Goal: Ask a question

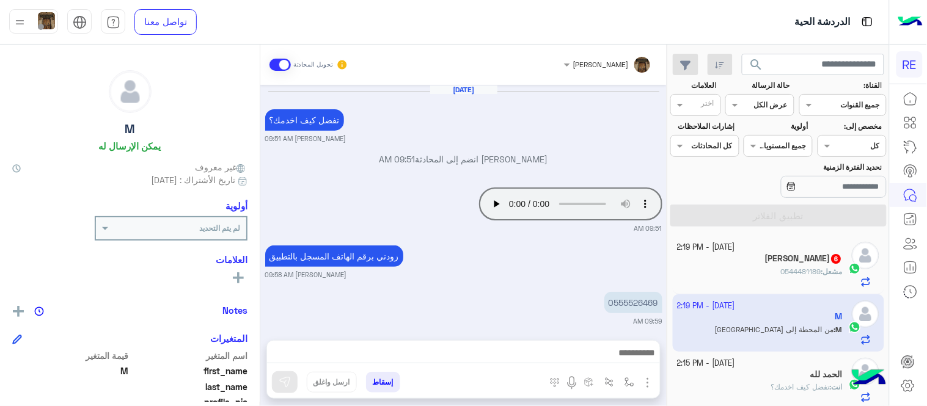
scroll to position [1613, 0]
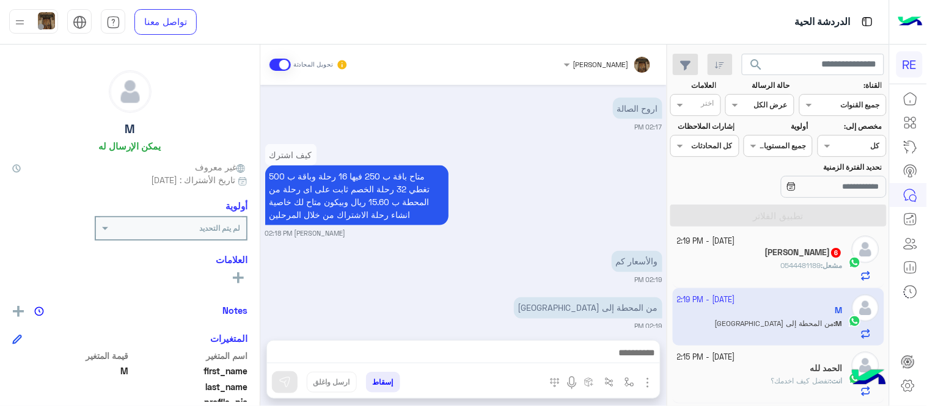
click at [566, 183] on div "كيف اشترك متاح باقة ب 250 فيها 16 رحلة وباقة ب 500 تغطي 32 رحلة الخصم ثابت على …" at bounding box center [463, 189] width 397 height 97
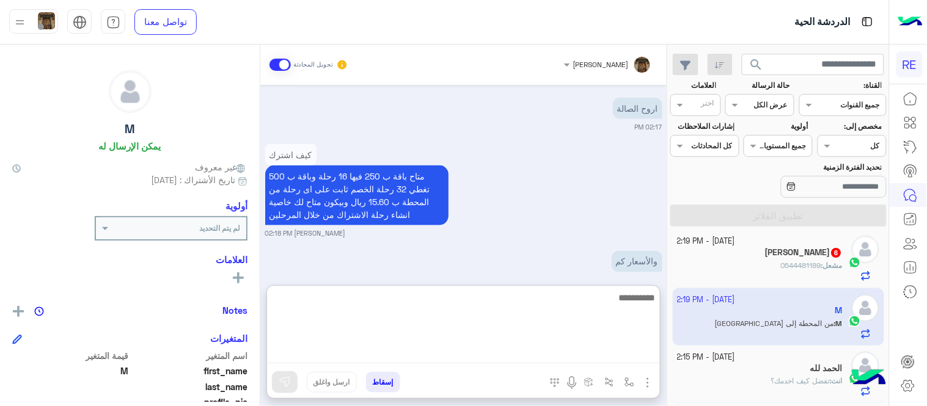
click at [555, 348] on textarea at bounding box center [463, 326] width 393 height 73
type textarea "**********"
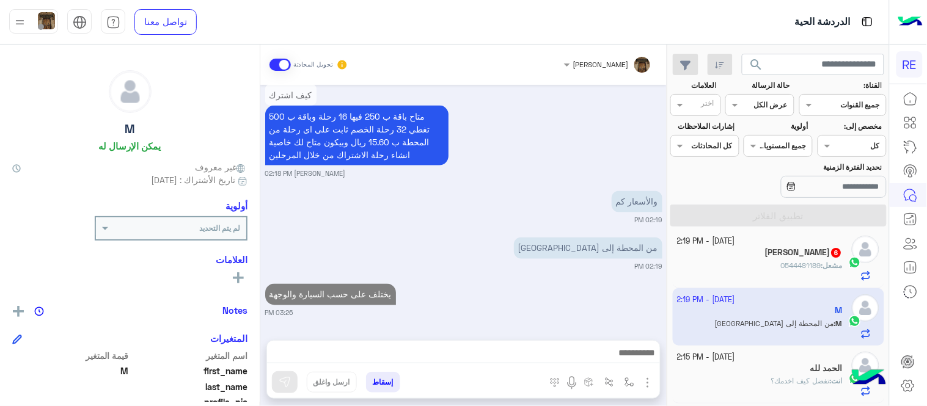
scroll to position [1673, 0]
click at [796, 364] on div "الحمد لله" at bounding box center [761, 370] width 166 height 13
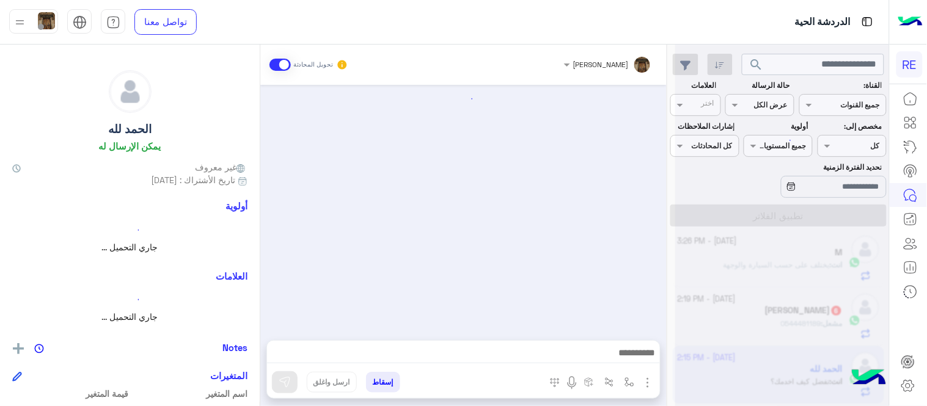
scroll to position [727, 0]
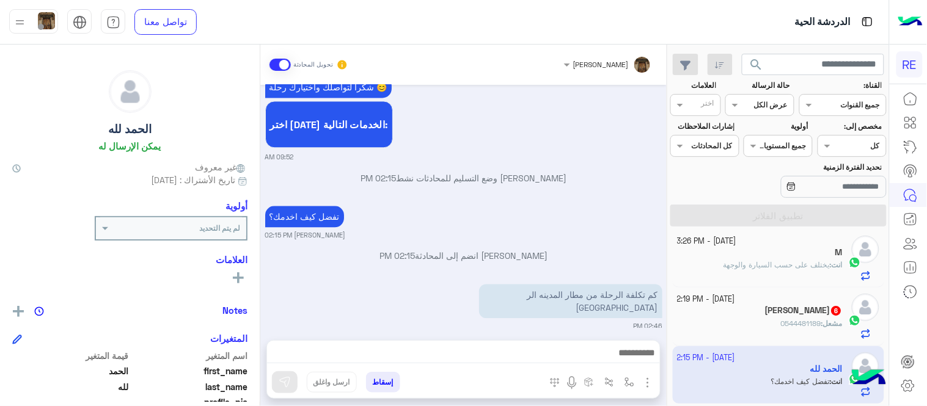
click at [591, 341] on div at bounding box center [463, 356] width 393 height 31
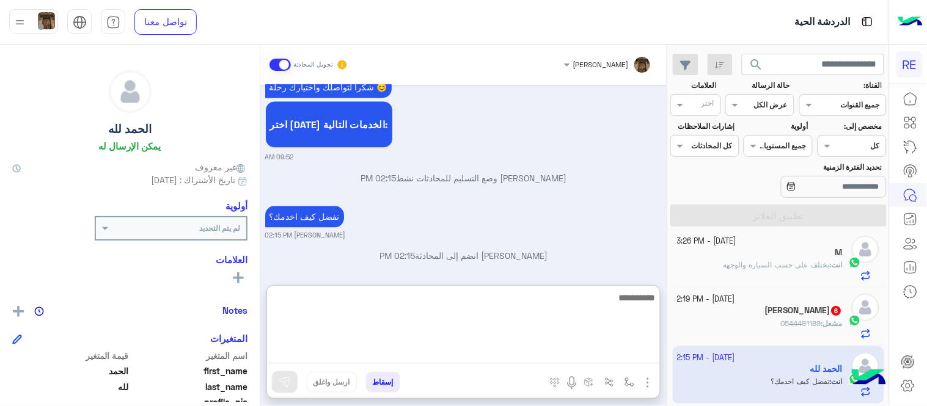
click at [581, 358] on textarea at bounding box center [463, 326] width 393 height 73
type textarea "**********"
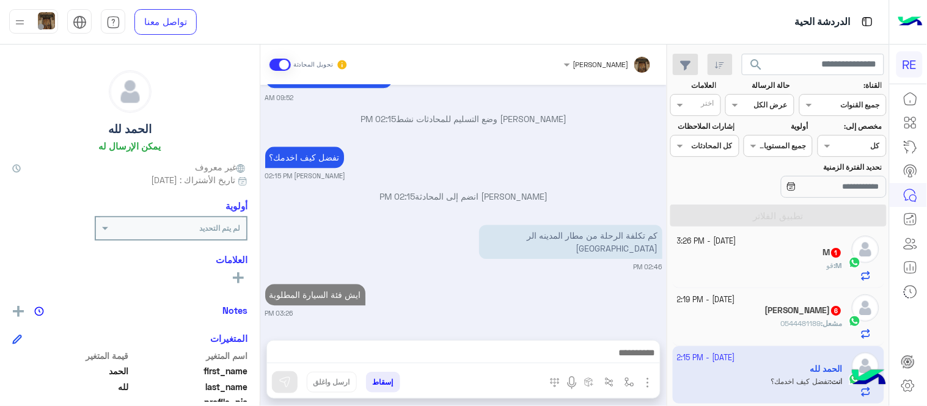
click at [588, 218] on div "[DATE] خدمة استقبال المطار 09:52 AM لطلب حجز مسبق نأمل تزودينا بـ : التاريخ: ال…" at bounding box center [463, 206] width 406 height 243
